Goal: Navigation & Orientation: Go to known website

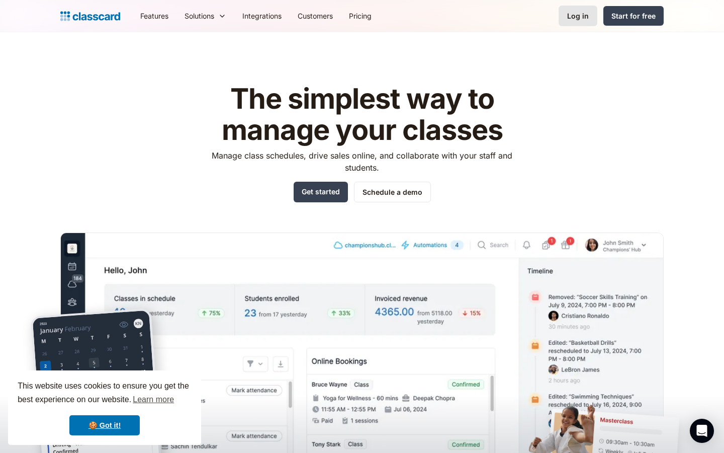
click at [588, 15] on div "Log in" at bounding box center [578, 16] width 22 height 11
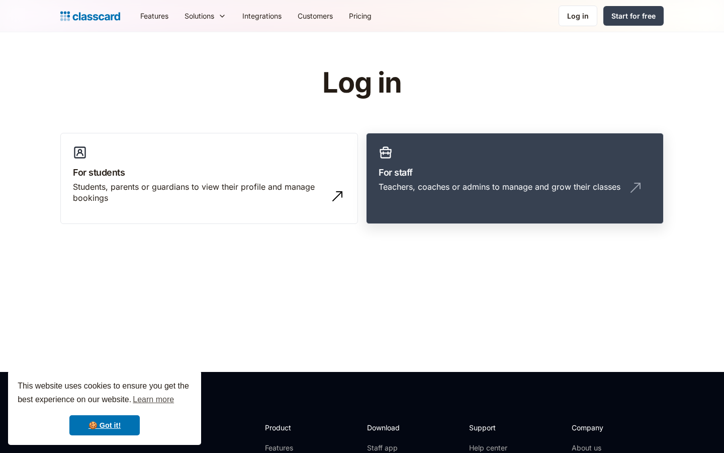
click at [411, 190] on div "Teachers, coaches or admins to manage and grow their classes" at bounding box center [500, 186] width 242 height 11
